Goal: Task Accomplishment & Management: Manage account settings

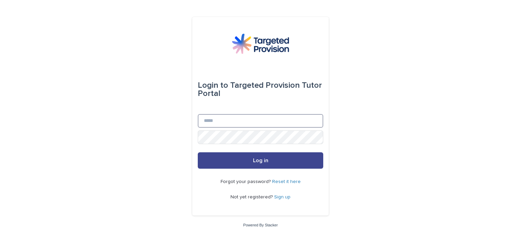
type input "**********"
click at [236, 165] on button "Log in" at bounding box center [260, 160] width 125 height 16
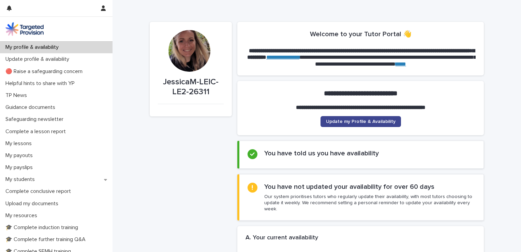
click at [345, 120] on span "Update my Profile & Availability" at bounding box center [361, 121] width 70 height 5
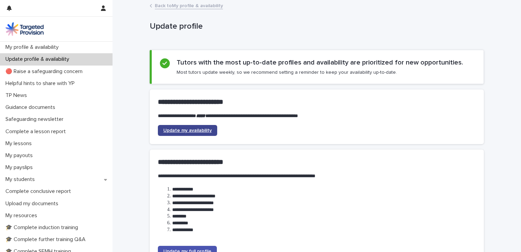
click at [198, 132] on span "Update my availability" at bounding box center [187, 130] width 48 height 5
